Goal: Task Accomplishment & Management: Complete application form

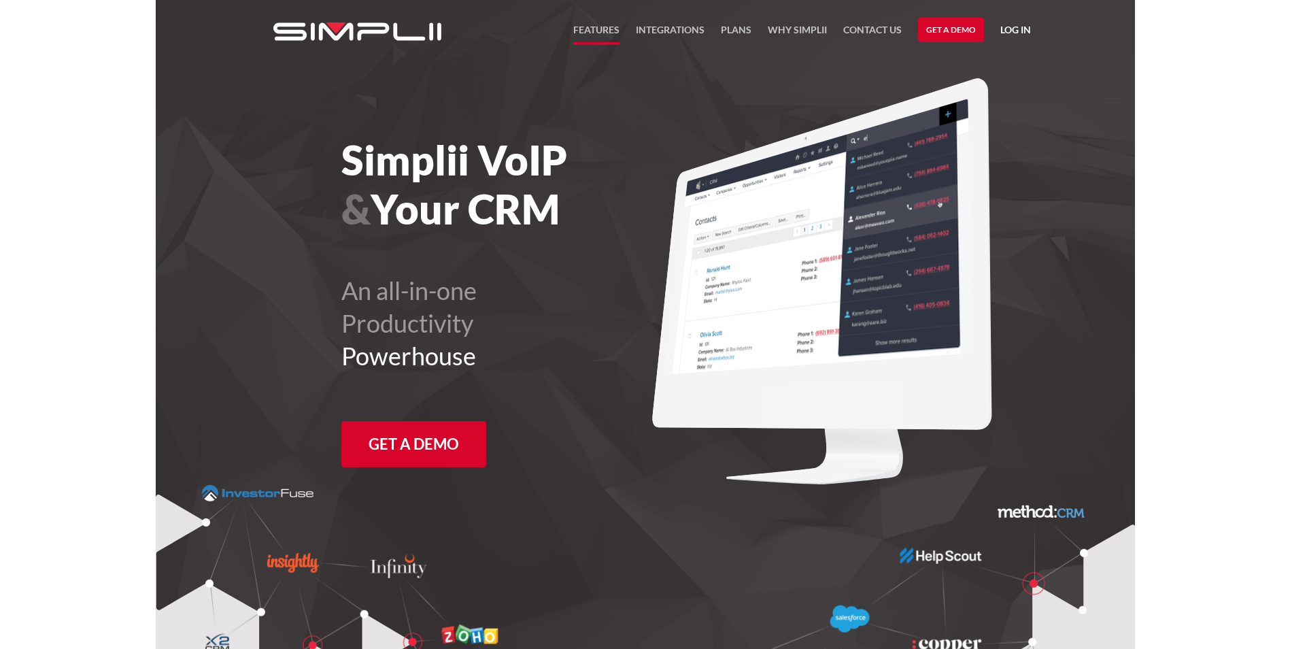
click at [588, 29] on link "FEATURES" at bounding box center [596, 33] width 46 height 23
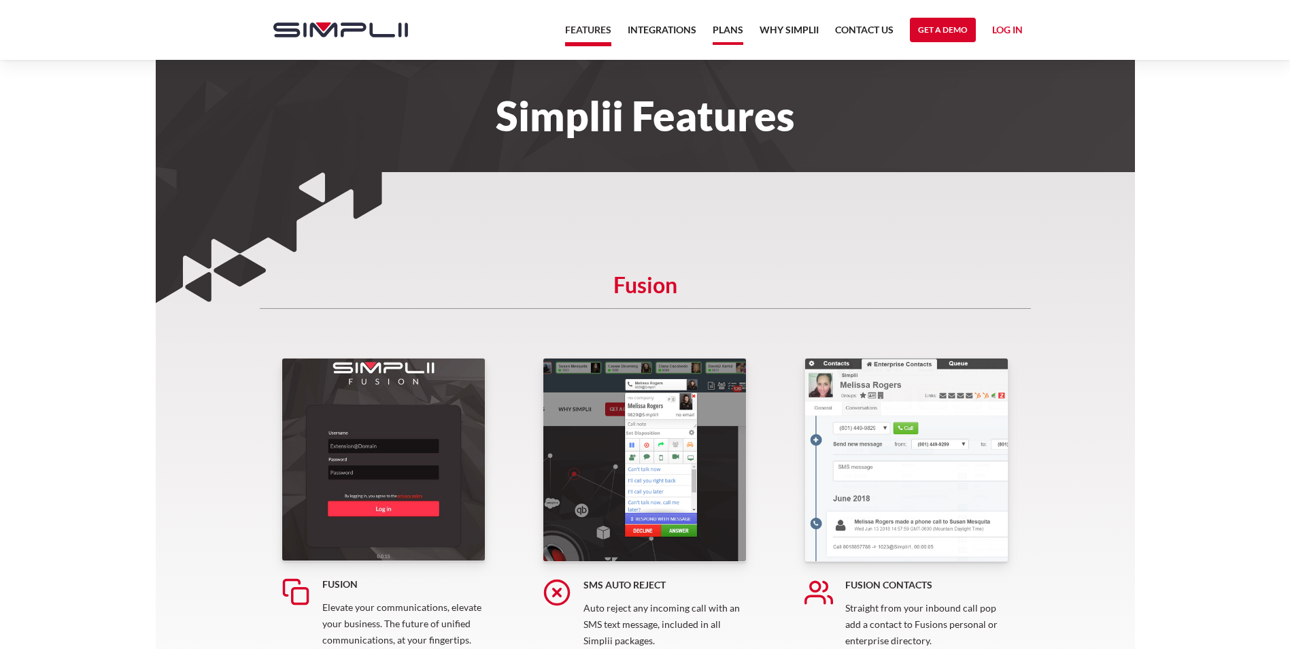
click at [720, 27] on link "Plans" at bounding box center [728, 33] width 31 height 23
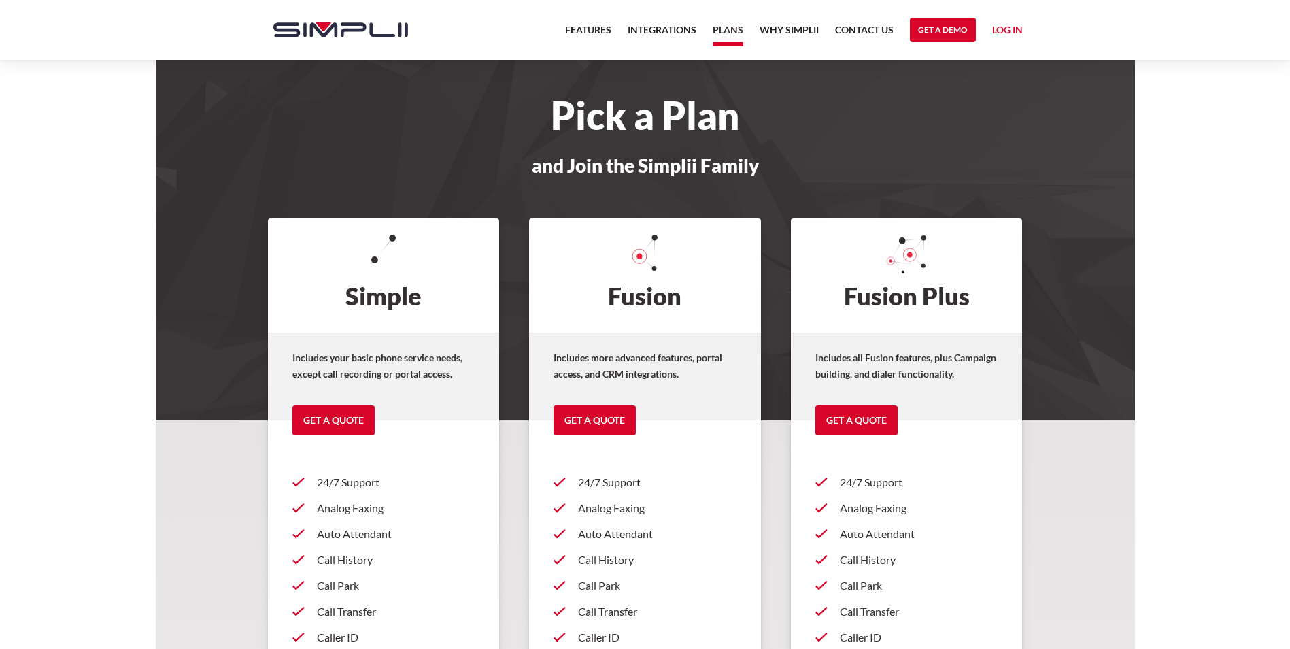
click at [580, 420] on link "Get a Quote" at bounding box center [595, 420] width 82 height 30
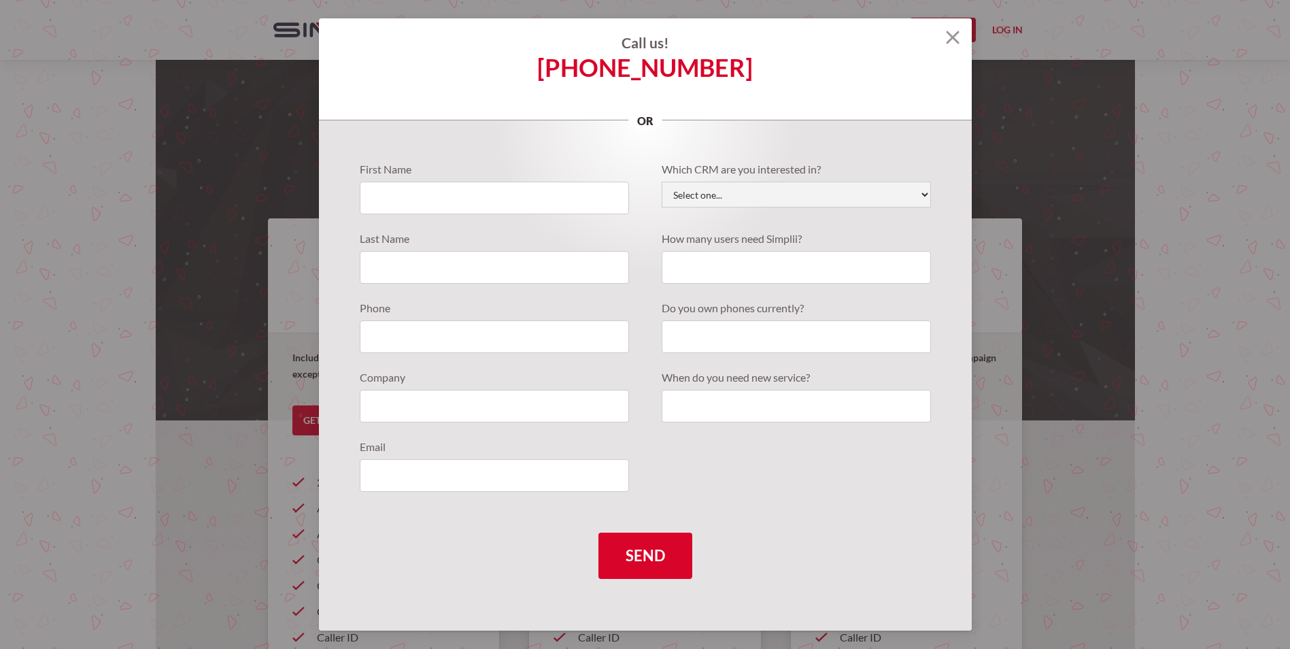
click at [955, 38] on img at bounding box center [953, 38] width 14 height 14
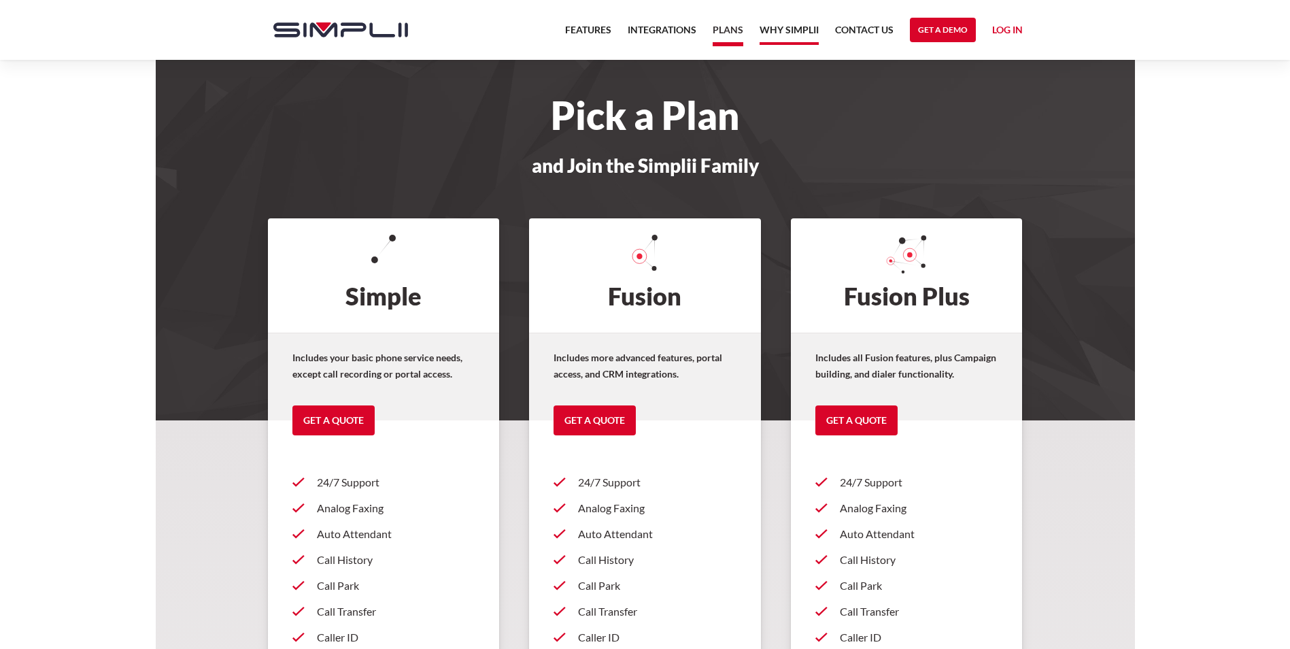
click at [781, 29] on link "Why Simplii" at bounding box center [789, 33] width 59 height 23
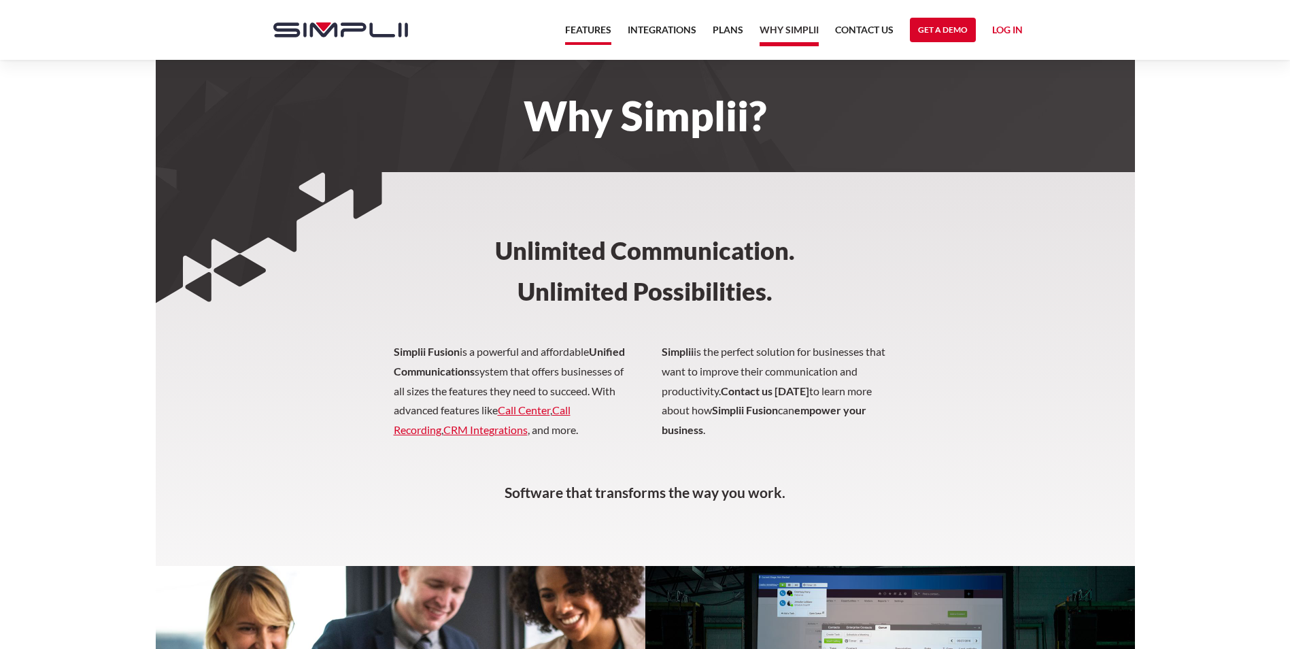
click at [587, 35] on link "Features" at bounding box center [588, 33] width 46 height 23
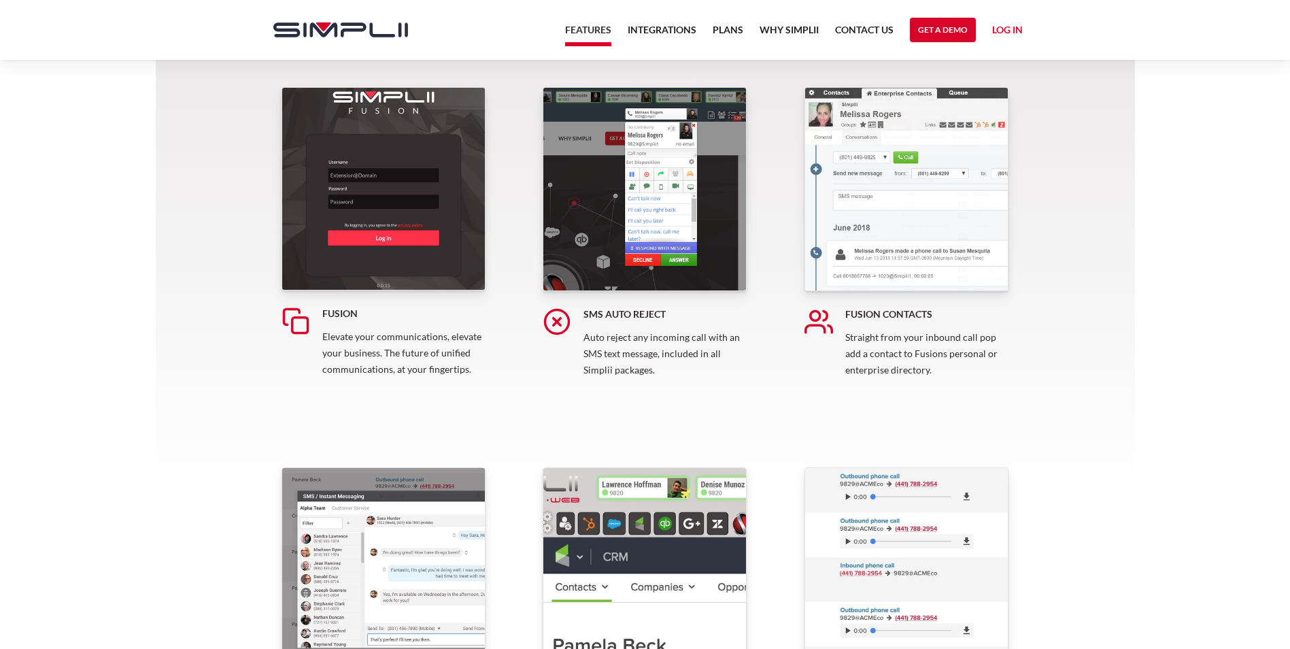
scroll to position [136, 0]
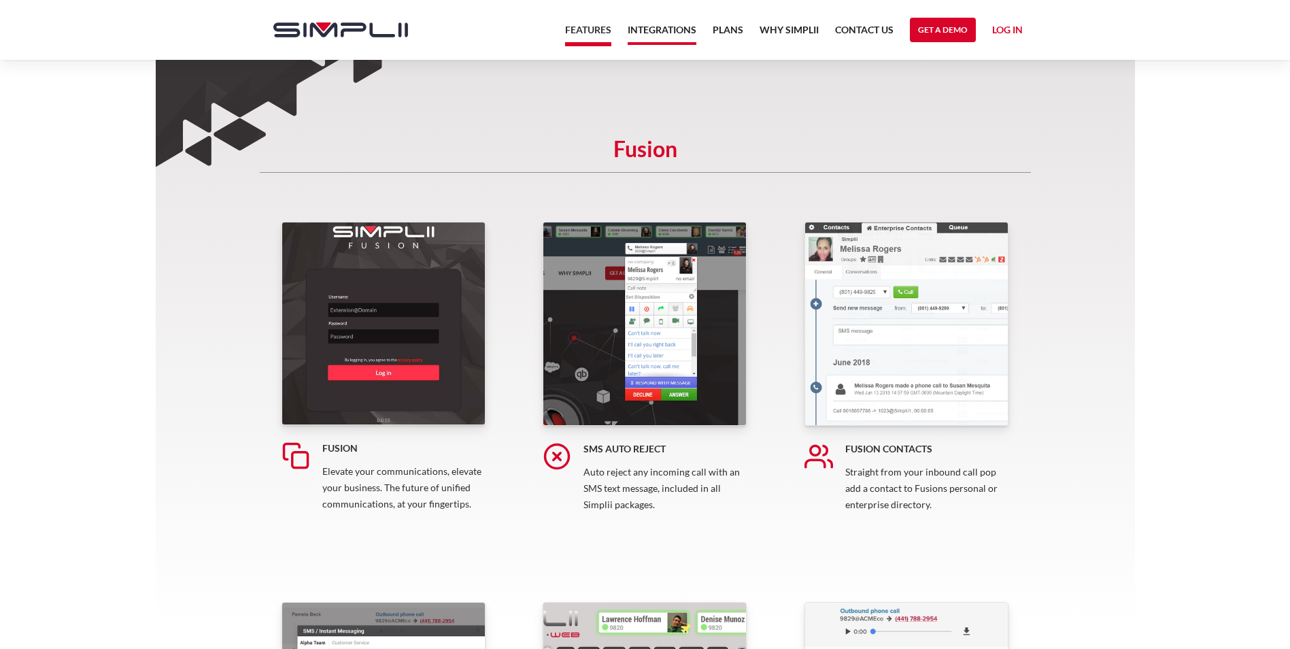
click at [638, 28] on link "Integrations" at bounding box center [662, 33] width 69 height 23
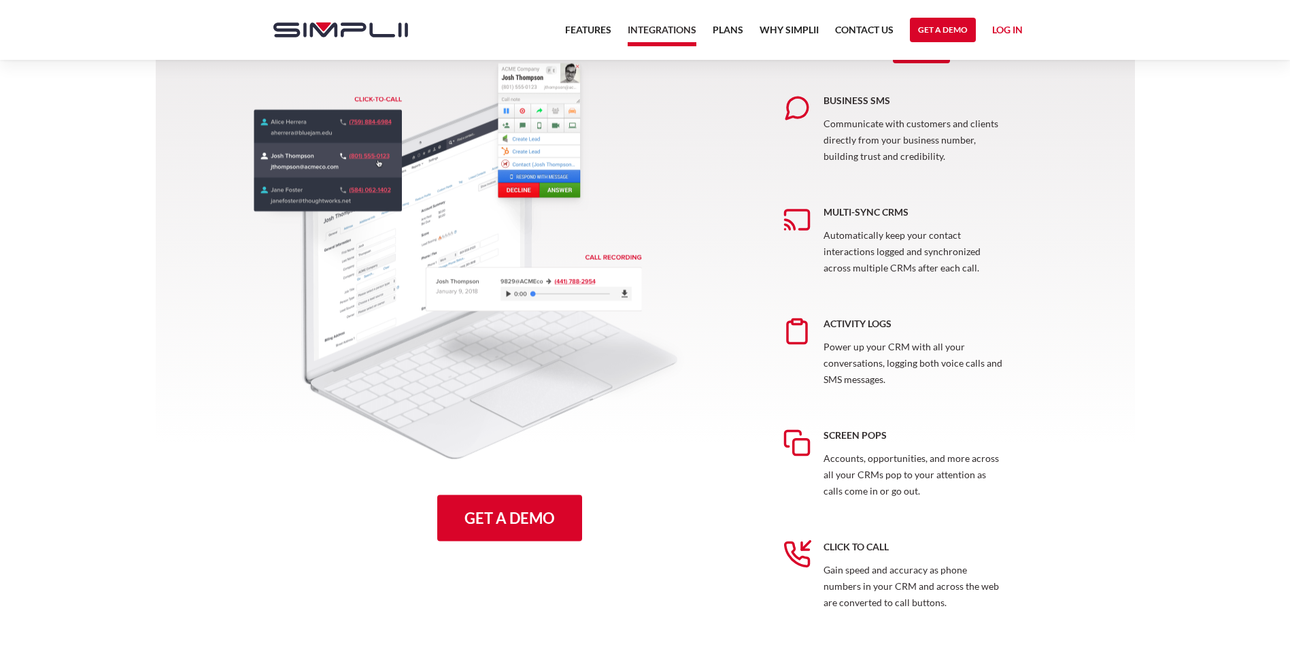
scroll to position [680, 0]
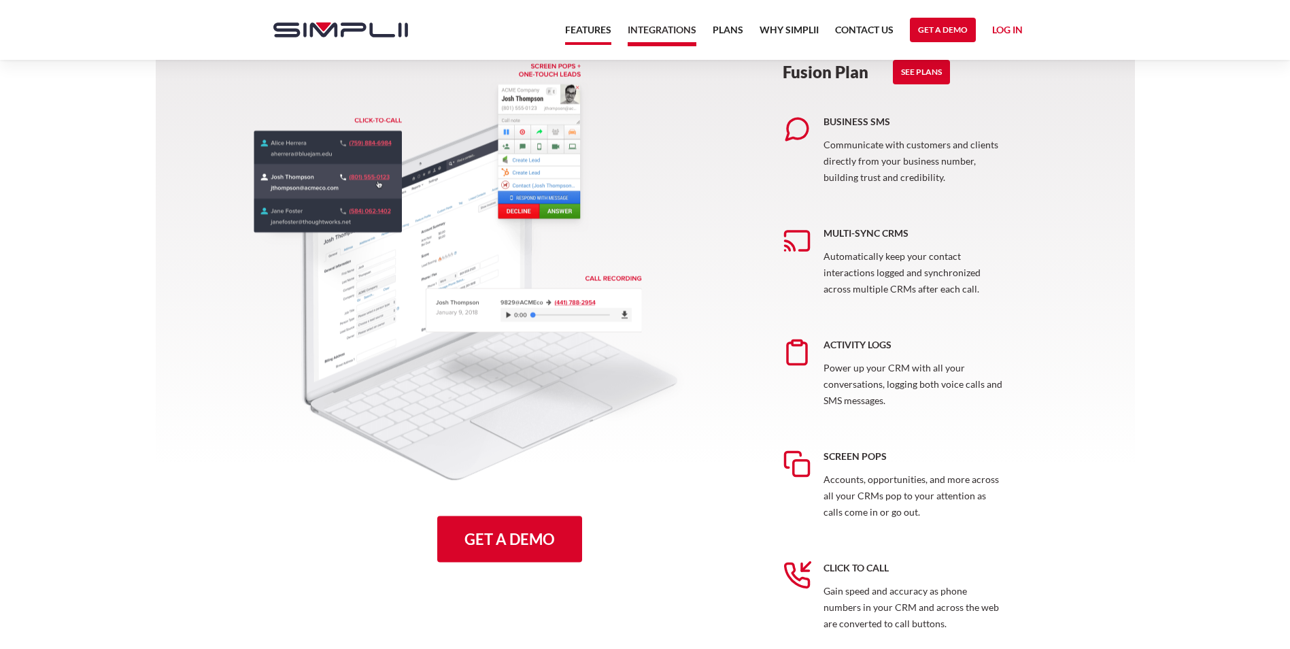
click at [595, 24] on link "Features" at bounding box center [588, 33] width 46 height 23
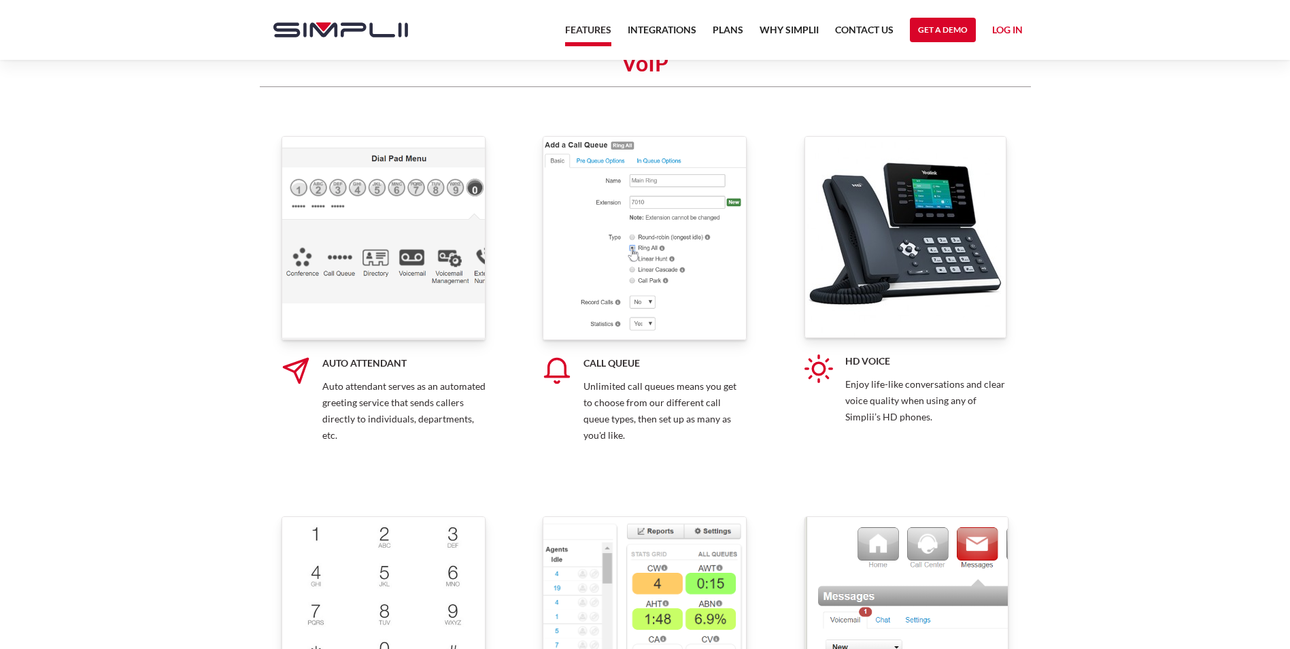
scroll to position [3468, 0]
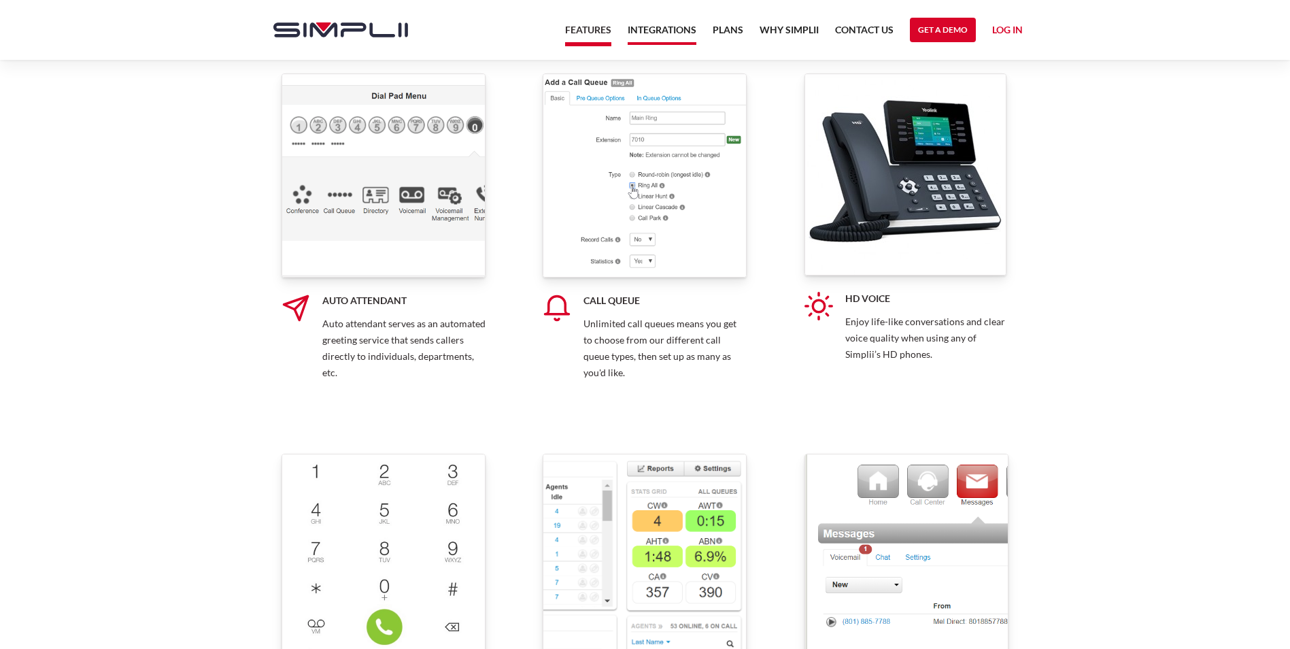
click at [681, 30] on link "Integrations" at bounding box center [662, 33] width 69 height 23
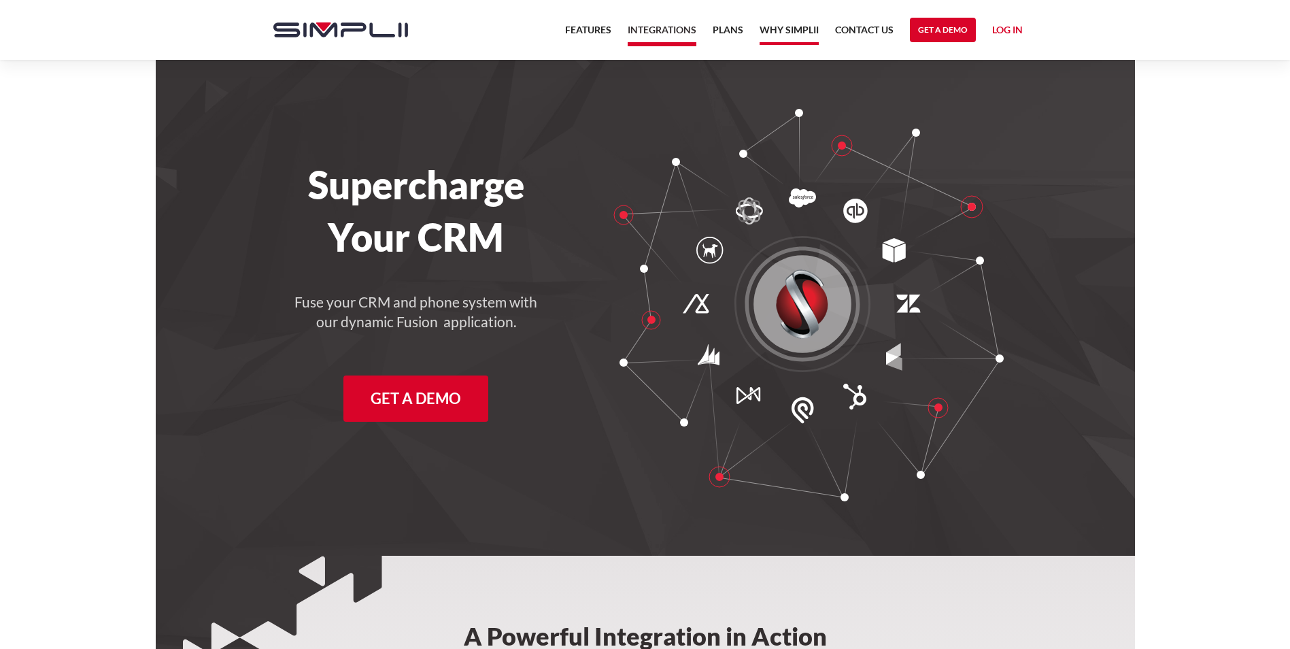
click at [785, 35] on link "Why Simplii" at bounding box center [789, 33] width 59 height 23
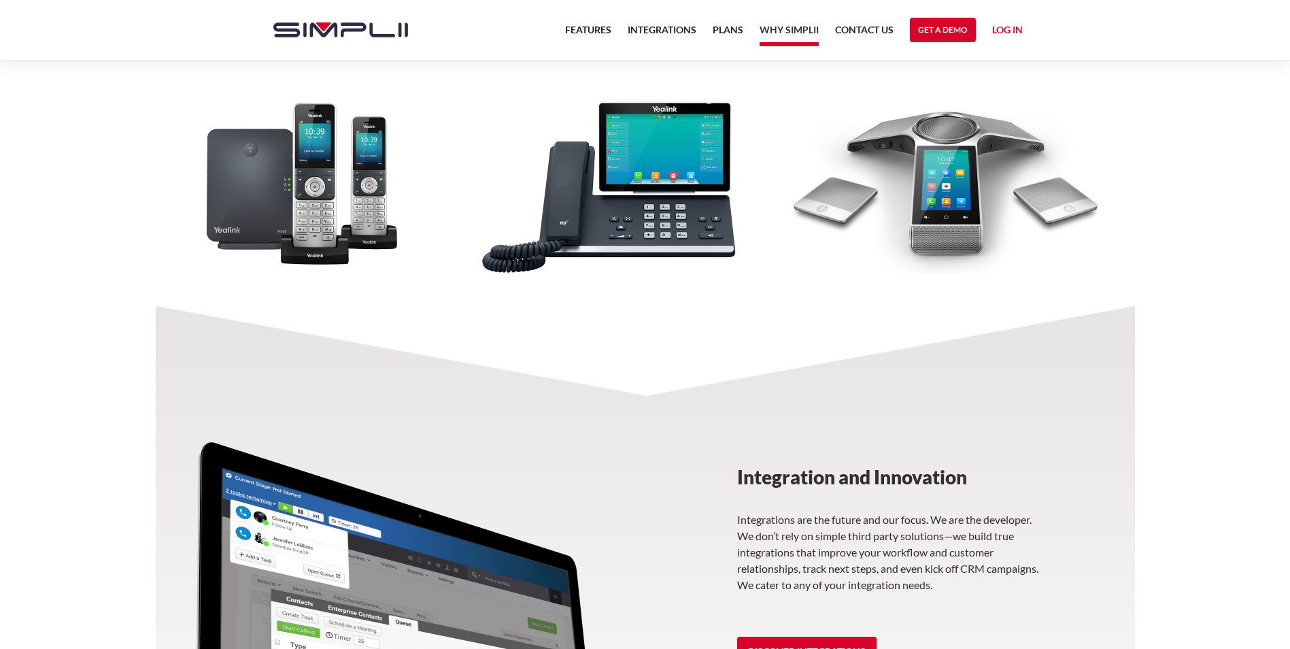
scroll to position [1194, 0]
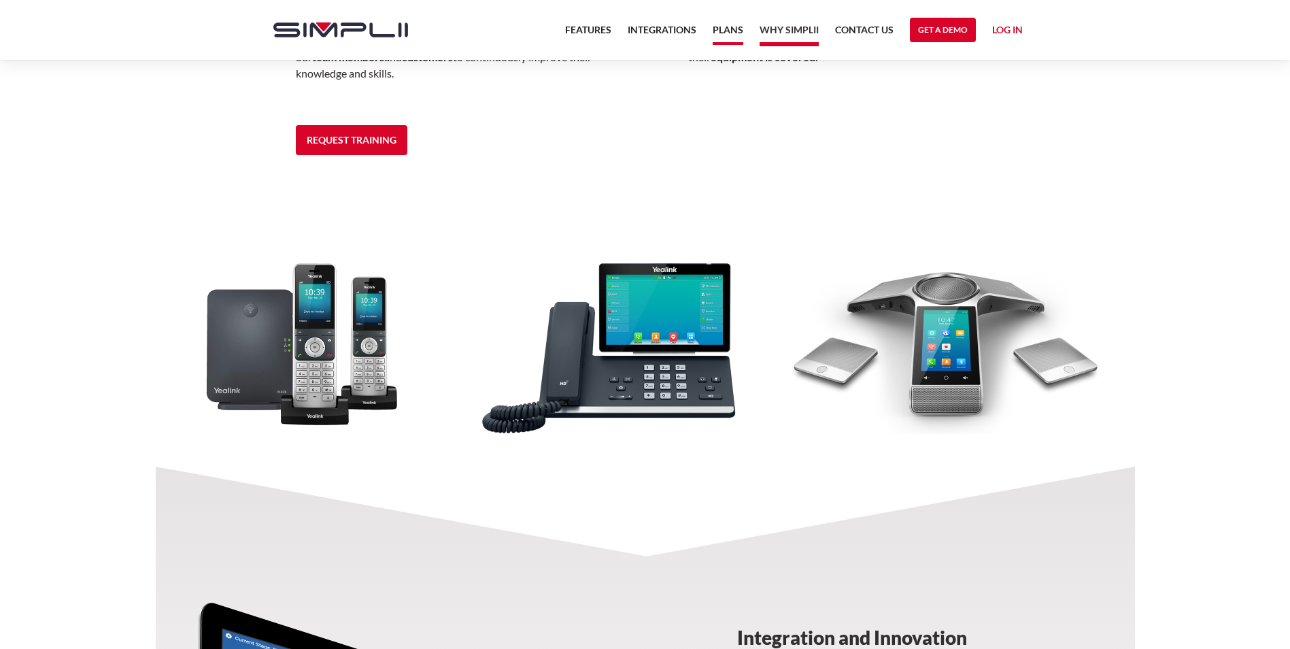
click at [727, 36] on link "Plans" at bounding box center [728, 33] width 31 height 23
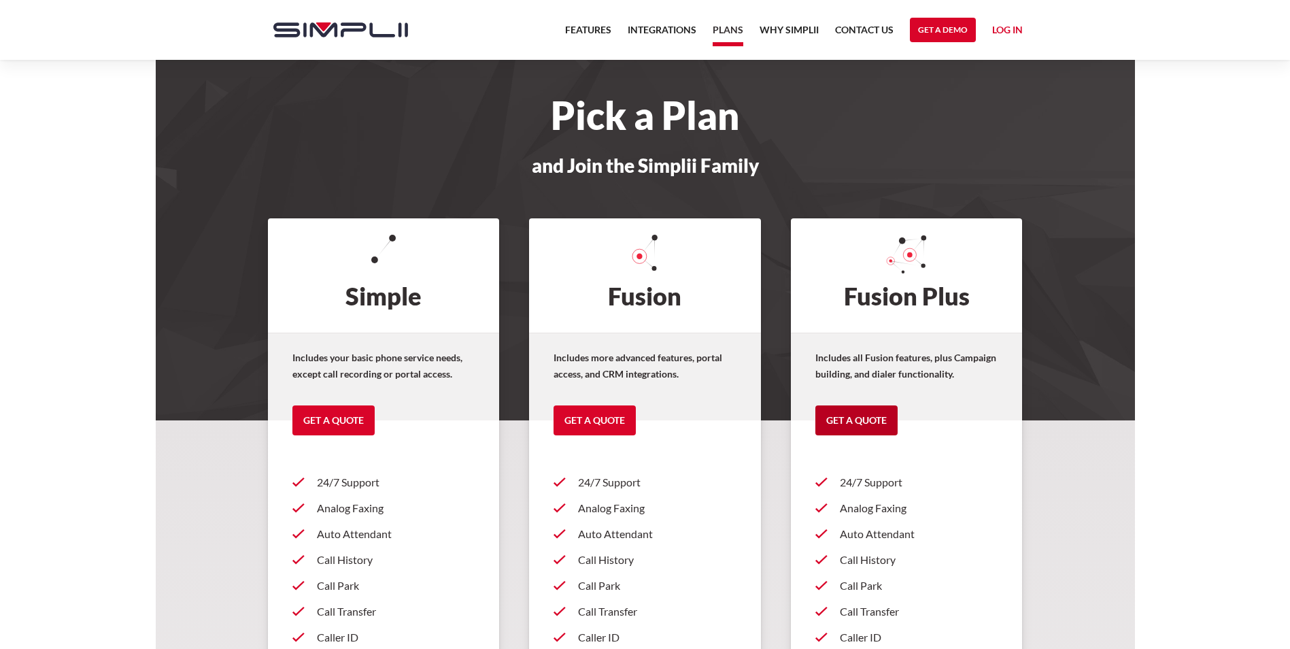
click at [851, 416] on link "Get a Quote" at bounding box center [856, 420] width 82 height 30
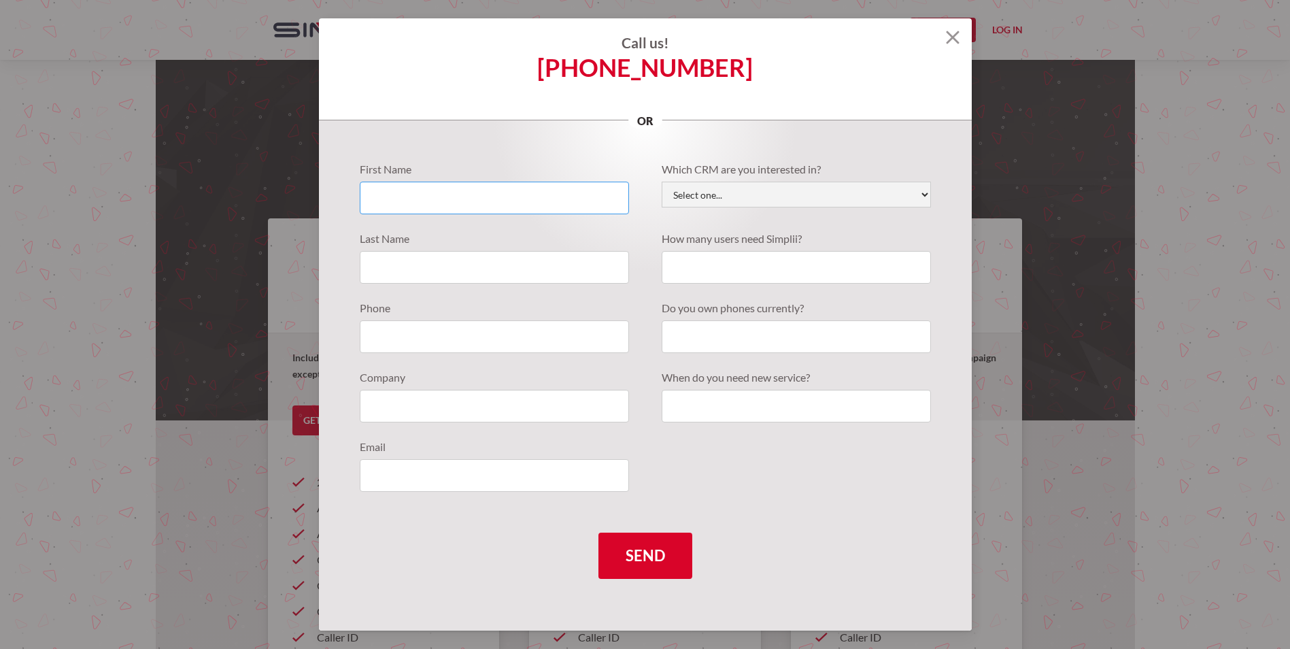
click at [401, 210] on input "Quote Requests" at bounding box center [494, 198] width 269 height 33
type input "Dane"
type input "Nelson"
type input "dane@northernedgewealth.com"
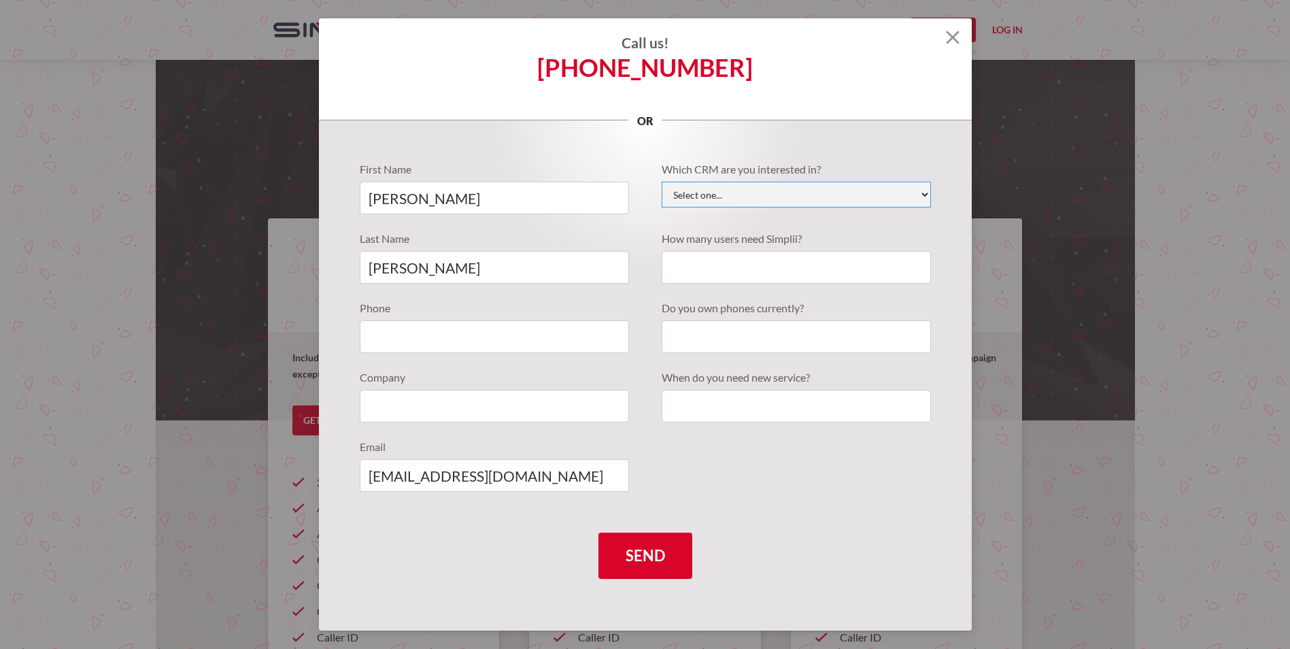
click at [693, 193] on select "Select one... Active Campaign Autotask ChildCareCRM Close.io ConnectWise Copper…" at bounding box center [796, 195] width 269 height 26
select select "Wealthbox"
click at [662, 182] on select "Select one... Active Campaign Autotask ChildCareCRM Close.io ConnectWise Copper…" at bounding box center [796, 195] width 269 height 26
click at [704, 273] on input "Quote Requests" at bounding box center [796, 267] width 269 height 33
type input "7"
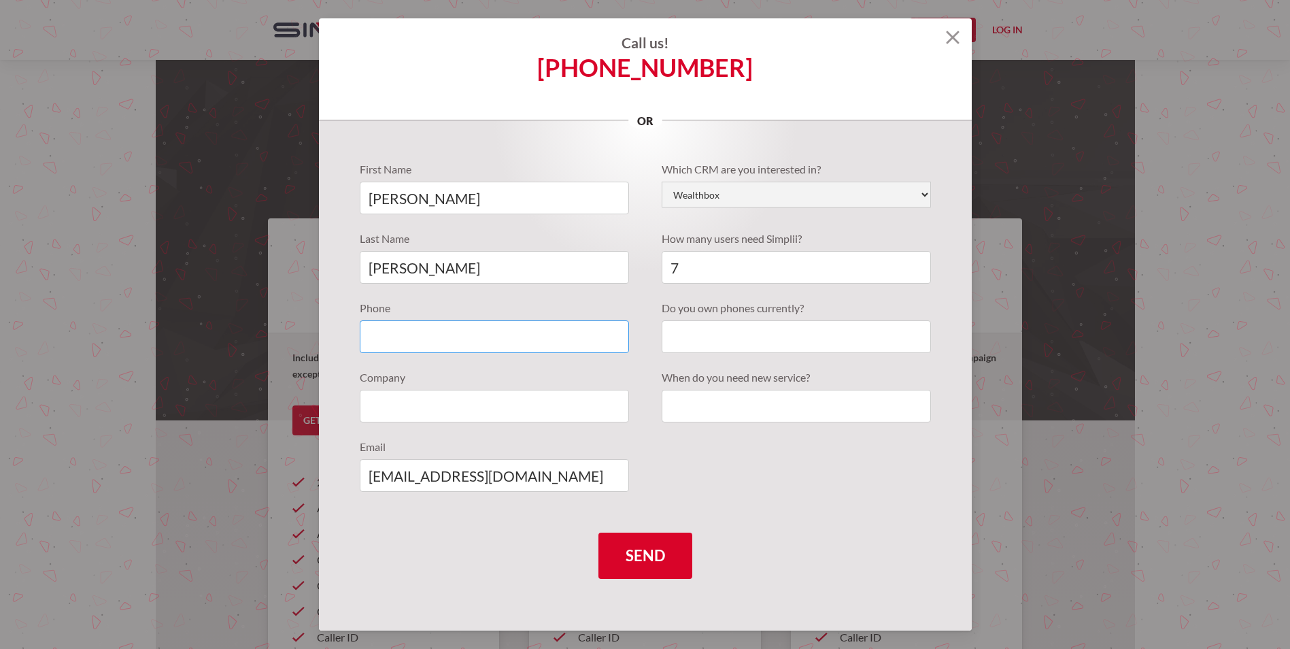
click at [486, 345] on input "Quote Requests" at bounding box center [494, 336] width 269 height 33
type input "9063608728"
click at [696, 339] on input "Quote Requests" at bounding box center [796, 336] width 269 height 33
click at [722, 337] on input "Quote Requests" at bounding box center [796, 336] width 269 height 33
type input "Y"
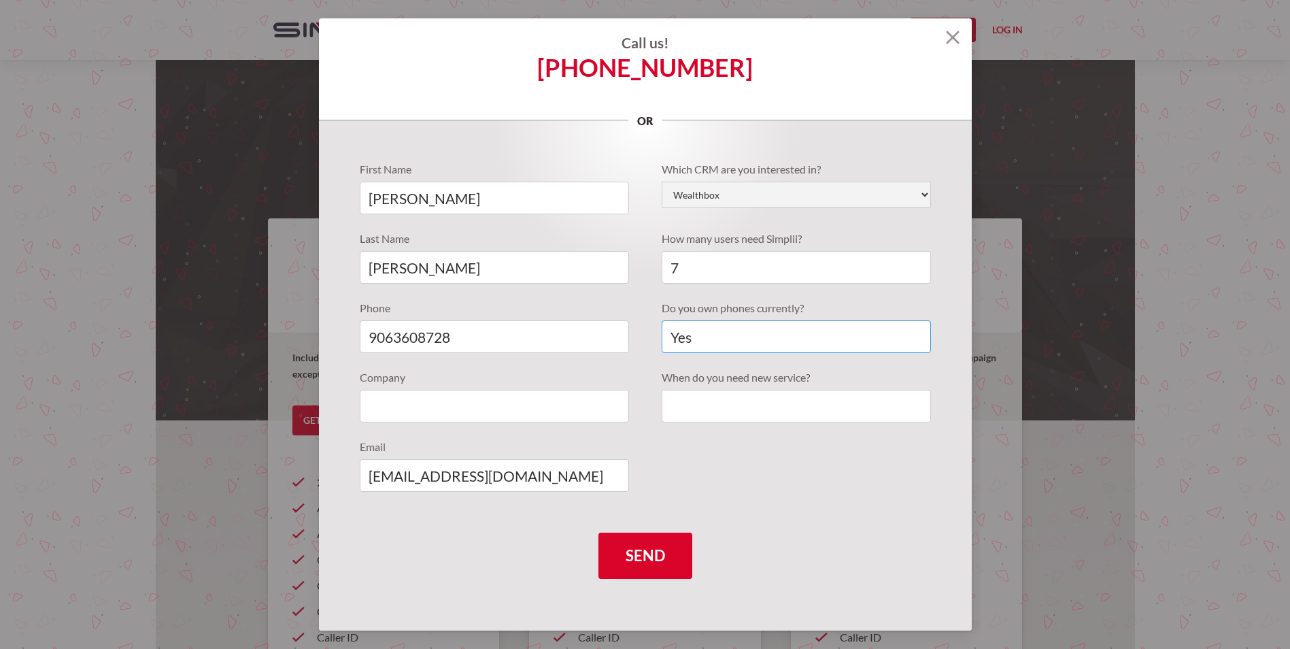
type input "Yes"
click at [579, 414] on input "Quote Requests" at bounding box center [494, 406] width 269 height 33
type input "Northern Edge Well Management"
click at [764, 407] on input "Quote Requests" at bounding box center [796, 406] width 269 height 33
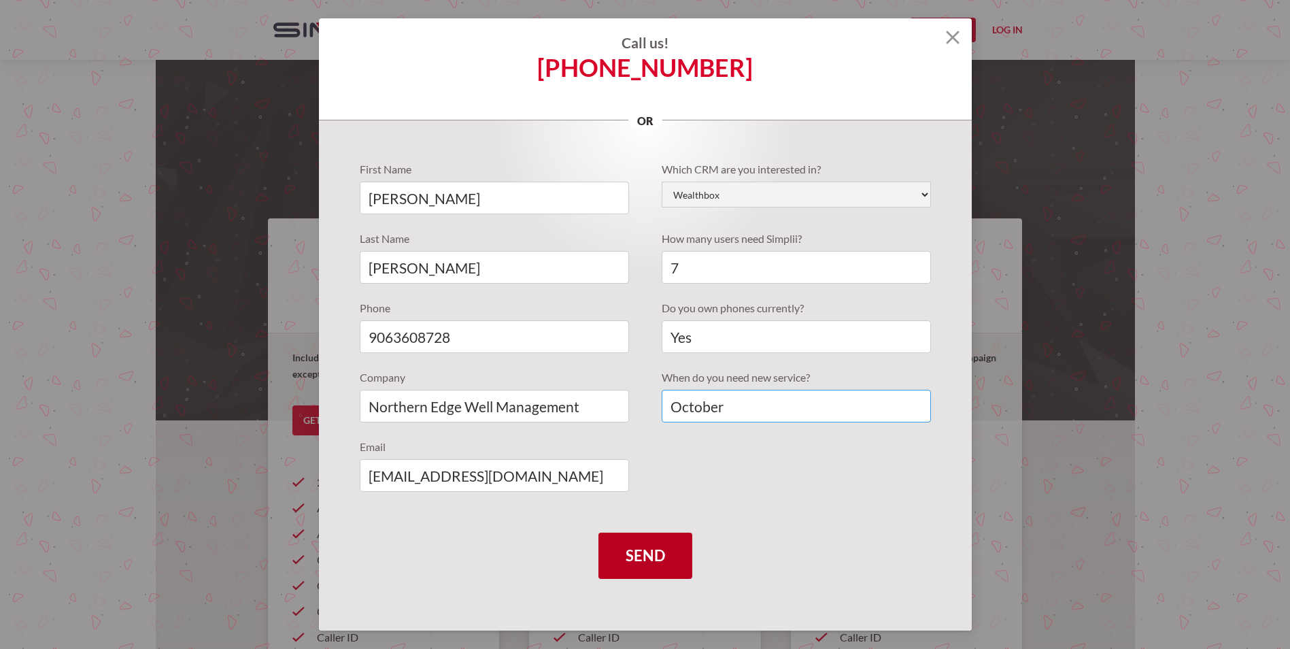
type input "October"
click at [658, 564] on input "Send" at bounding box center [645, 556] width 94 height 46
type input "Please wait..."
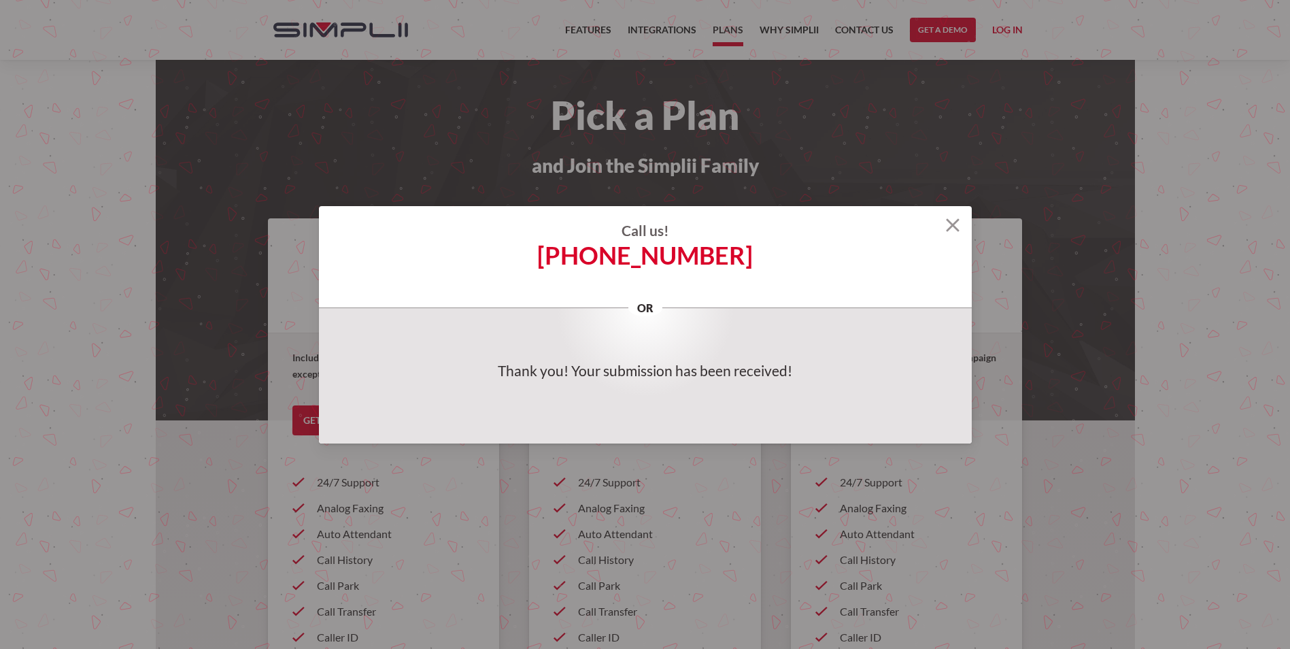
click at [958, 223] on img at bounding box center [953, 225] width 14 height 14
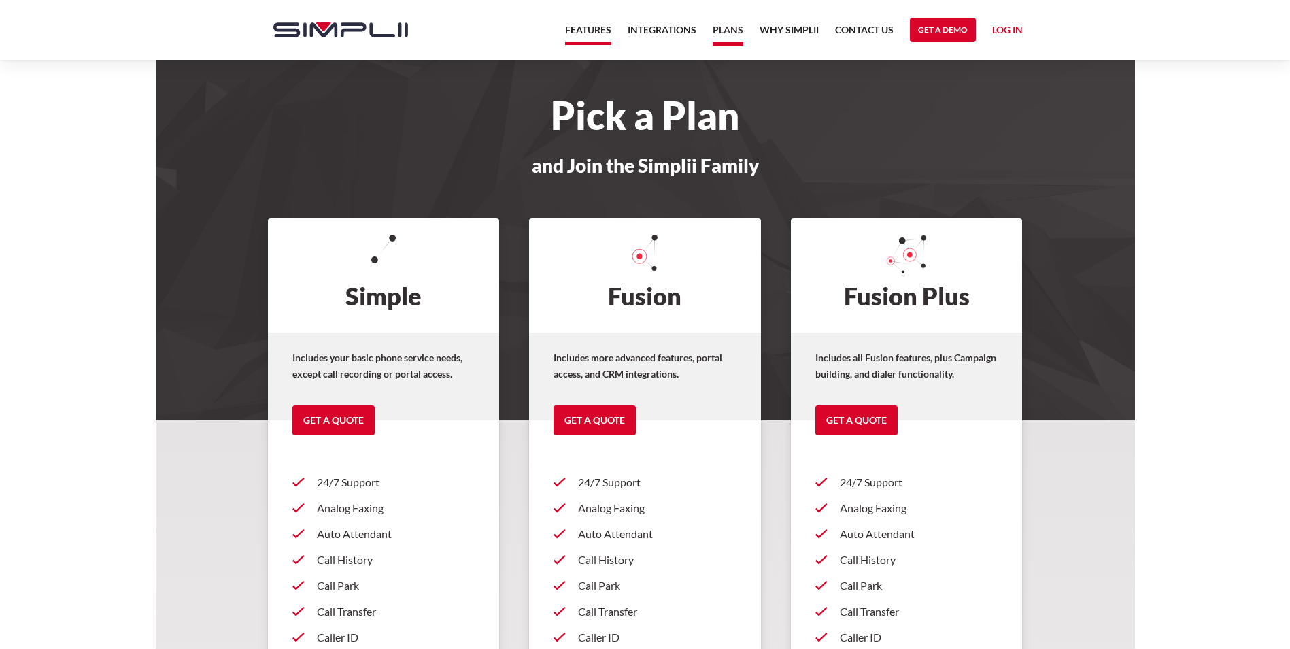
click at [594, 32] on link "Features" at bounding box center [588, 33] width 46 height 23
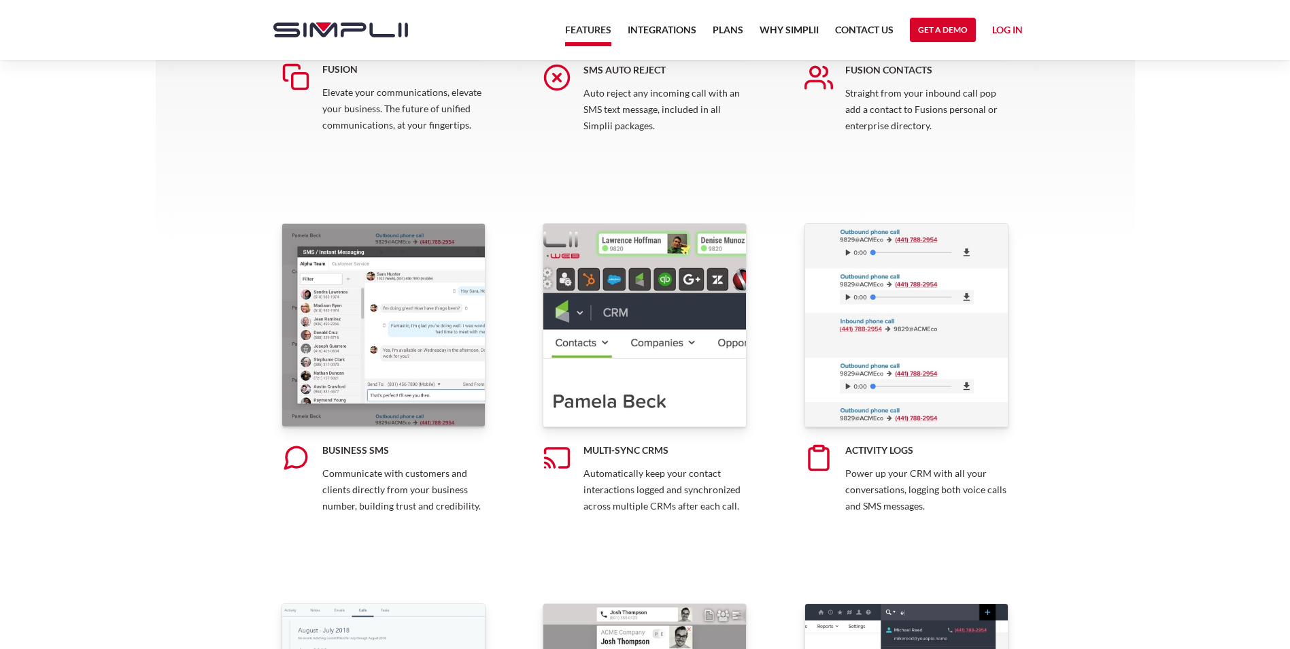
scroll to position [544, 0]
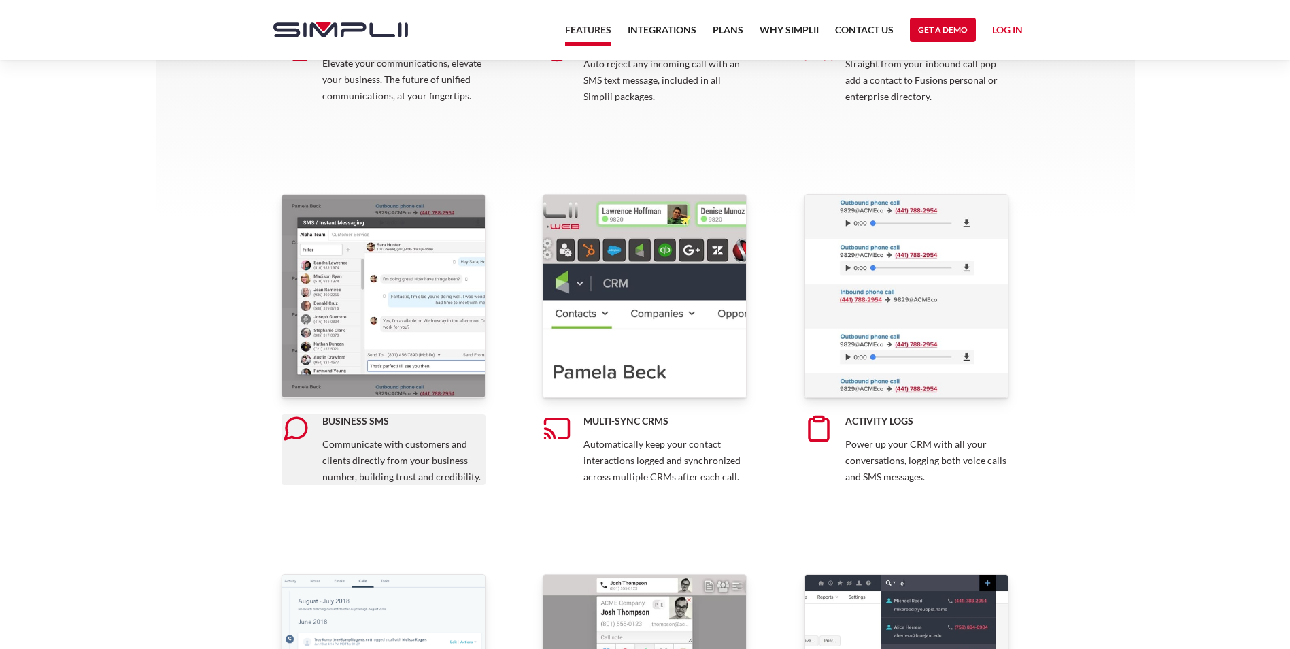
click at [362, 430] on div "Business SMS Communicate with customers and clients directly from your business…" at bounding box center [384, 449] width 204 height 71
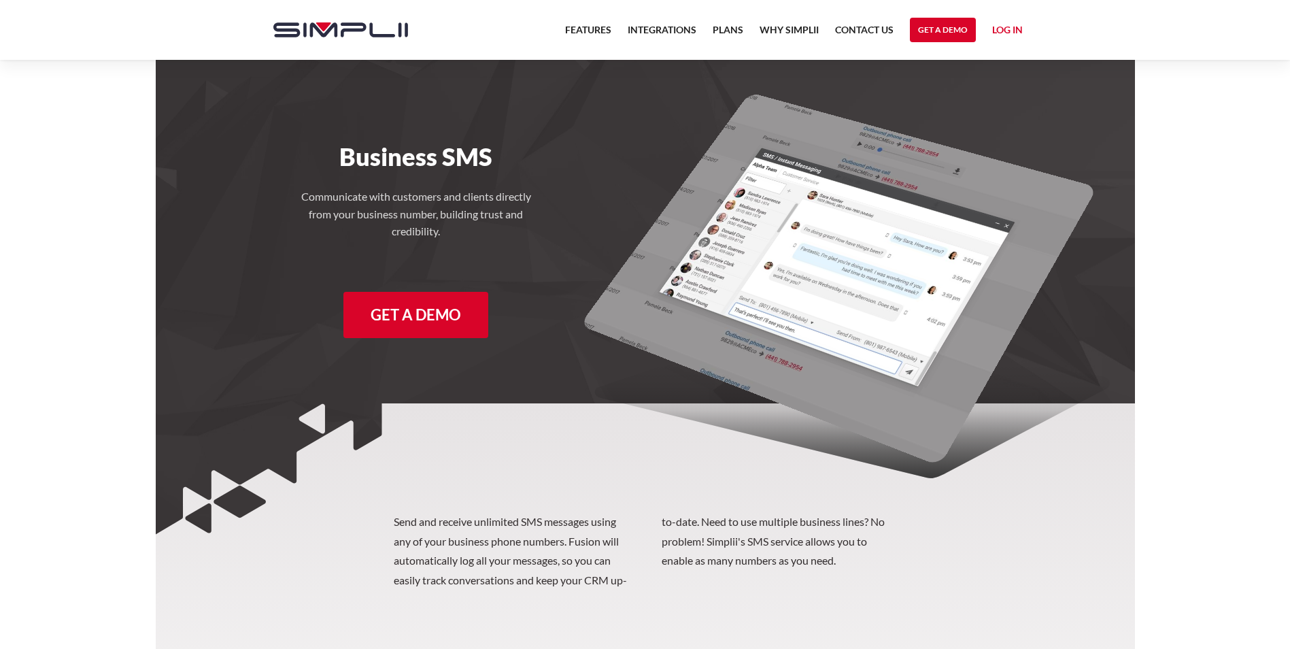
click at [395, 314] on link "Get a Demo" at bounding box center [415, 315] width 145 height 46
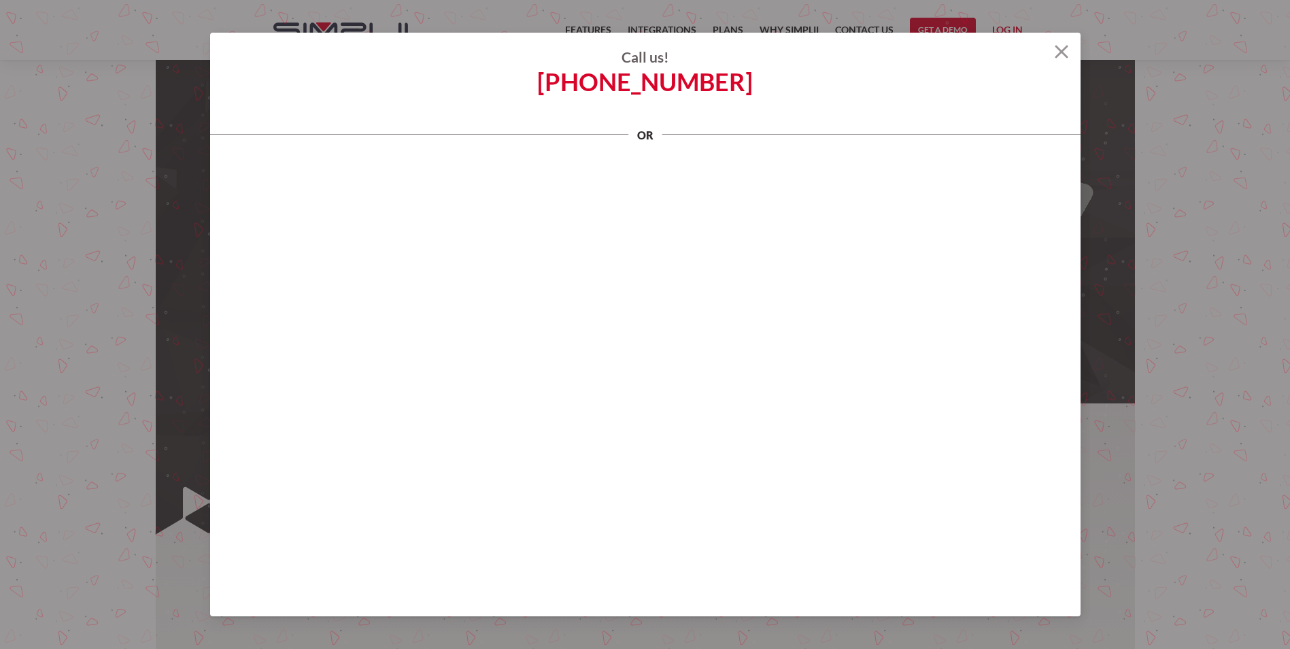
click at [1060, 47] on img at bounding box center [1062, 52] width 14 height 14
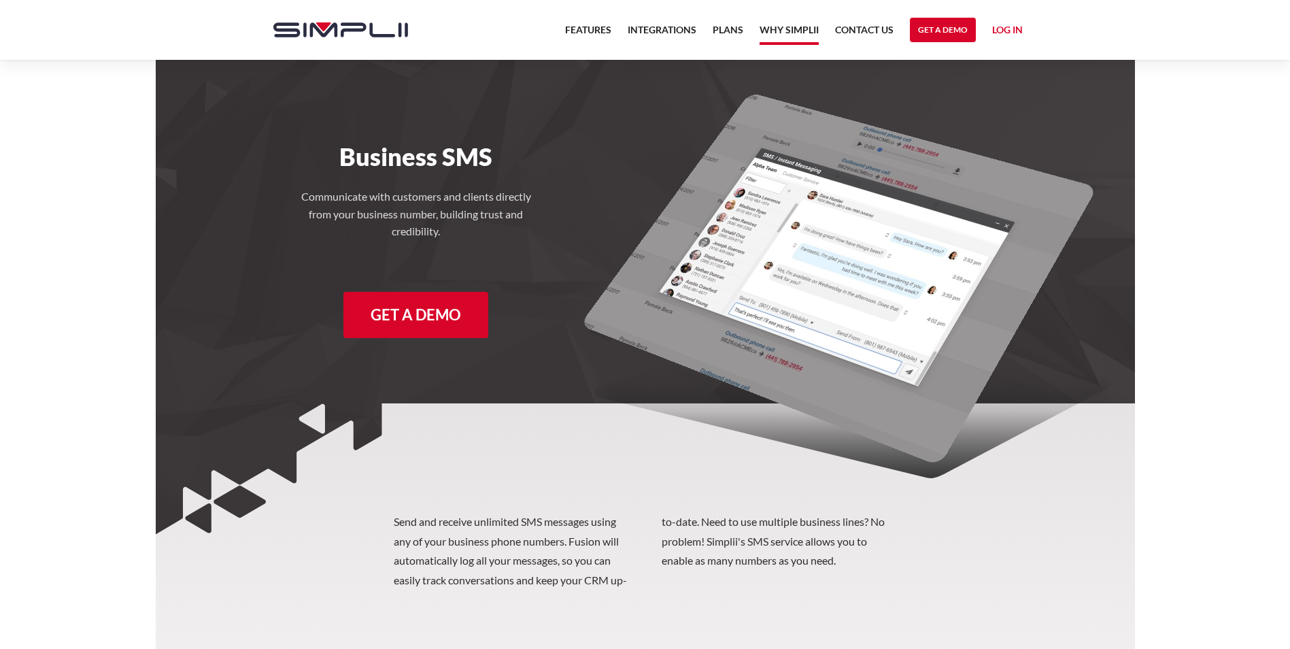
click at [793, 27] on link "Why Simplii" at bounding box center [789, 33] width 59 height 23
